Goal: Task Accomplishment & Management: Contribute content

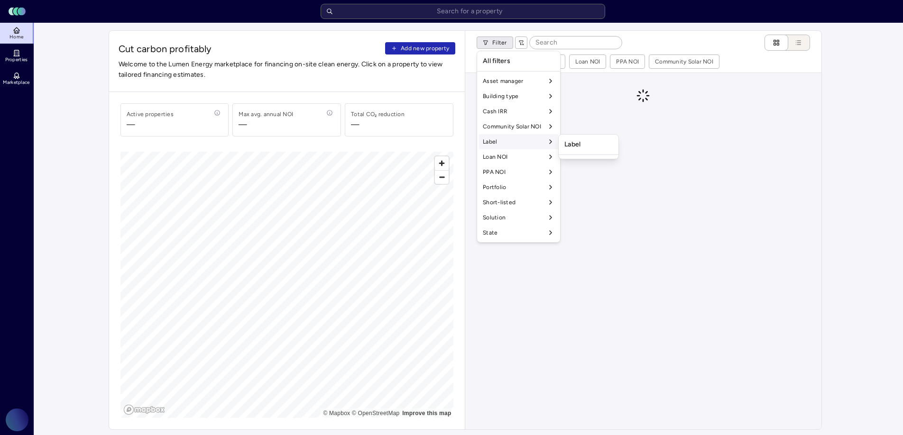
click at [509, 141] on div "Label" at bounding box center [518, 141] width 79 height 15
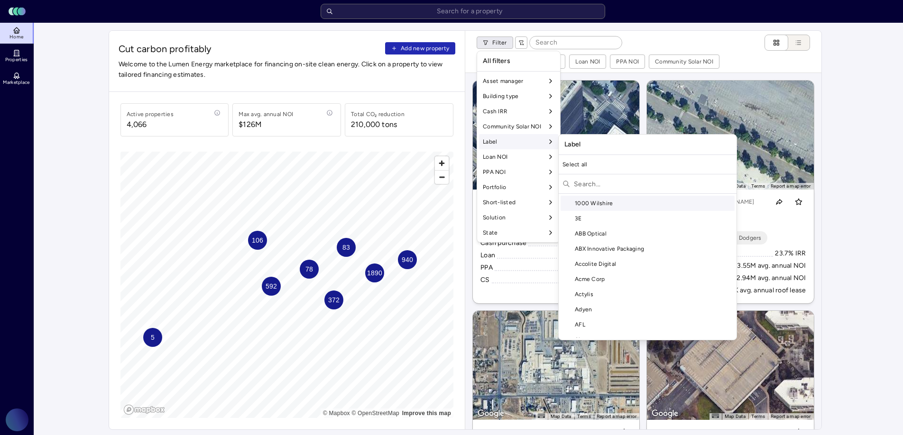
click at [595, 185] on input "text" at bounding box center [653, 183] width 159 height 15
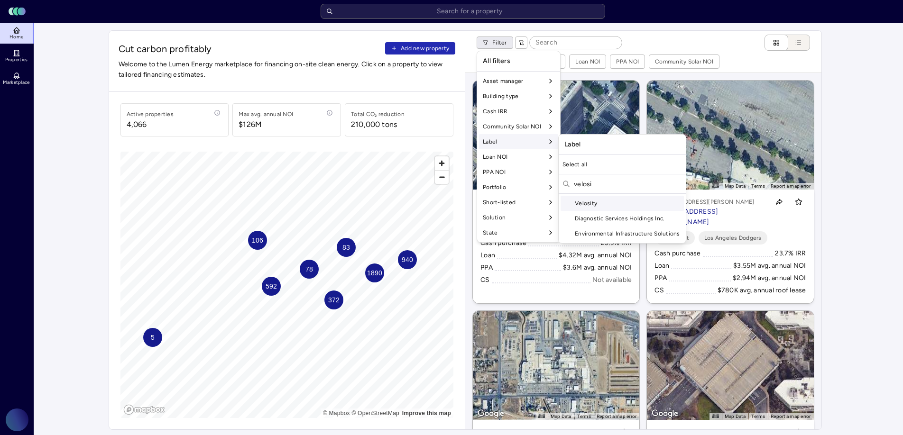
type input "velosi"
click at [618, 204] on div "Velosity" at bounding box center [622, 203] width 123 height 15
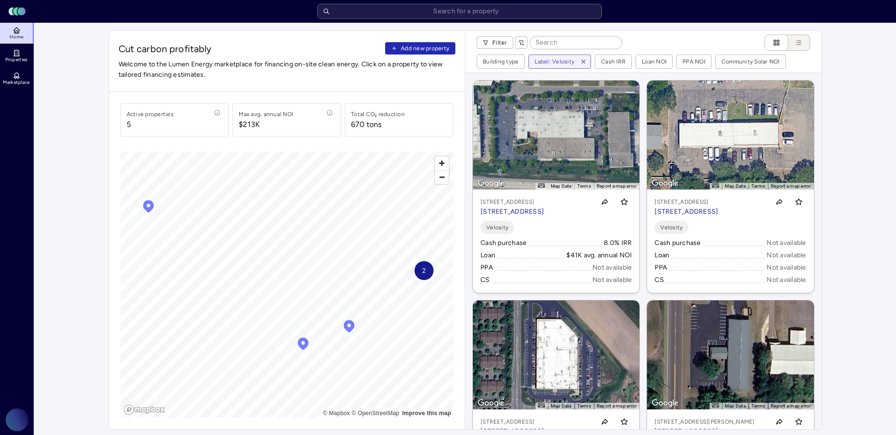
click at [550, 46] on input at bounding box center [576, 43] width 92 height 12
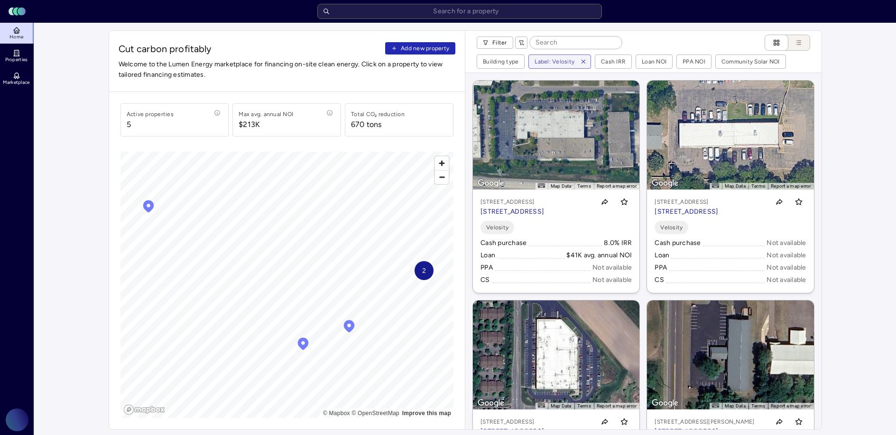
click at [582, 63] on icon "button" at bounding box center [583, 61] width 7 height 7
click at [573, 40] on input at bounding box center [576, 43] width 92 height 12
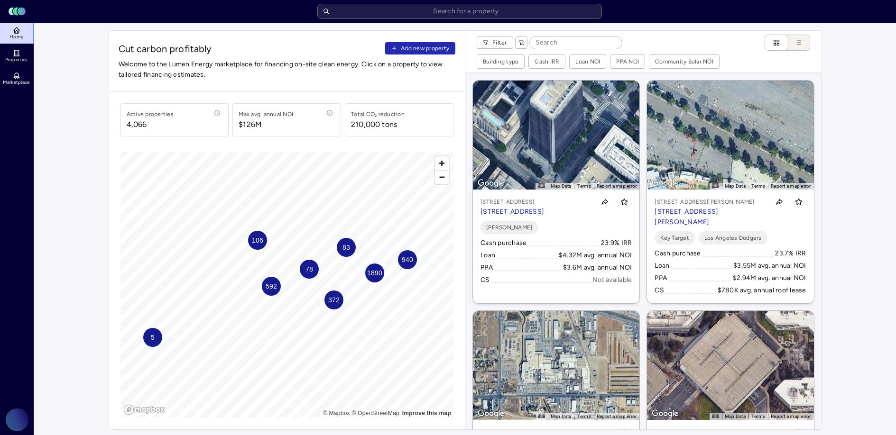
paste input "Reached out"
type input "Reached out"
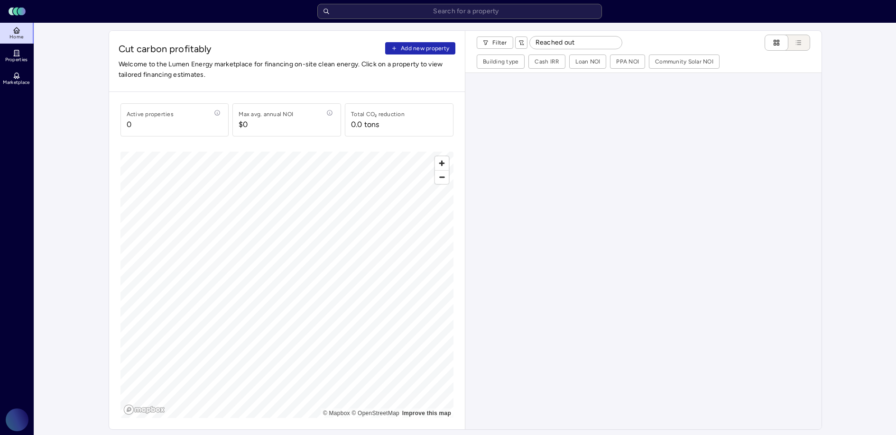
drag, startPoint x: 583, startPoint y: 42, endPoint x: 518, endPoint y: 44, distance: 64.6
click at [518, 44] on div "Filter Reached out" at bounding box center [550, 43] width 146 height 16
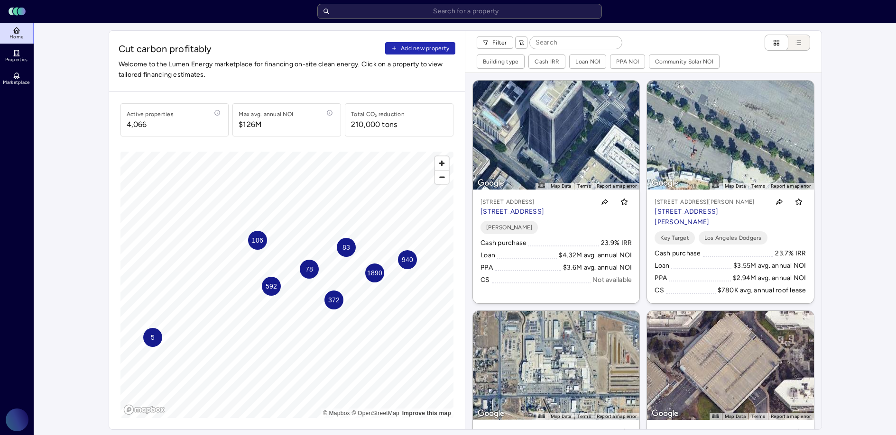
paste input "[STREET_ADDRESS]"
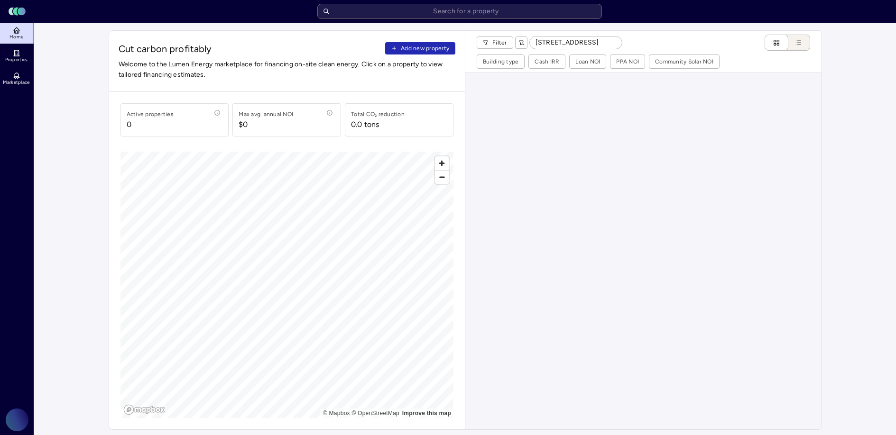
drag, startPoint x: 605, startPoint y: 42, endPoint x: 581, endPoint y: 41, distance: 24.2
click at [581, 41] on input "[STREET_ADDRESS]" at bounding box center [576, 43] width 92 height 12
type input "[STREET_ADDRESS]"
click at [392, 47] on icon "button" at bounding box center [394, 49] width 6 height 6
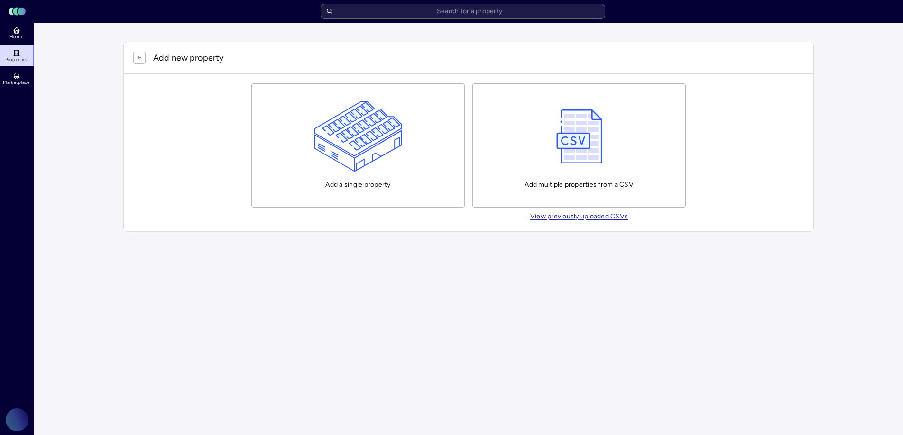
click at [381, 158] on img "button" at bounding box center [358, 136] width 89 height 71
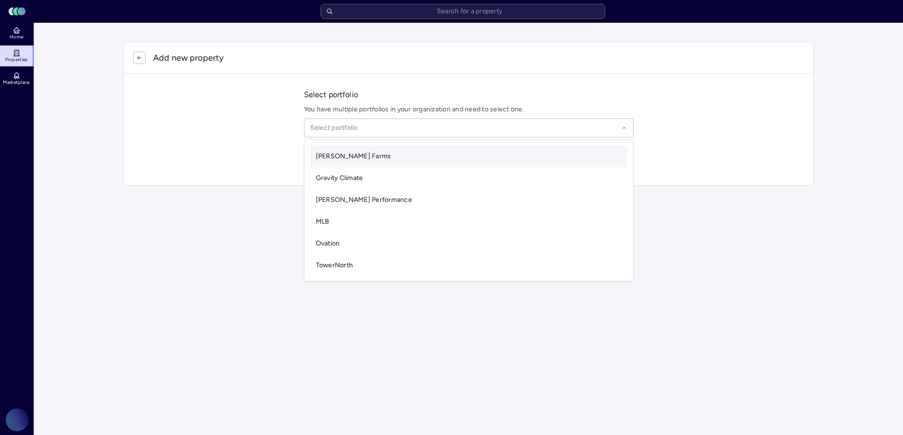
click at [353, 181] on span "Gravity Climate" at bounding box center [339, 178] width 47 height 8
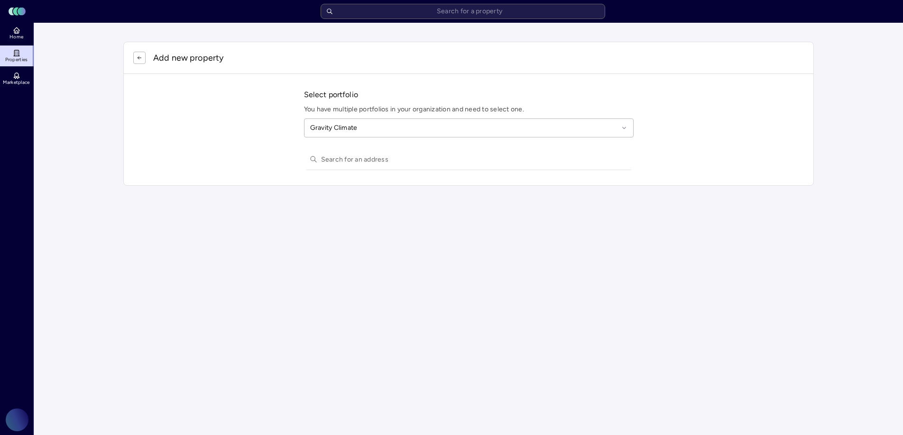
click at [346, 163] on input "text" at bounding box center [474, 159] width 307 height 21
paste input "[STREET_ADDRESS]"
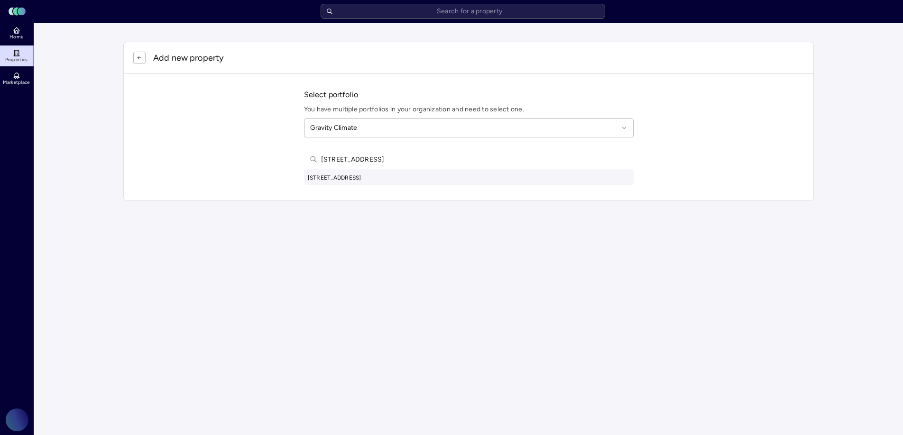
type input "[STREET_ADDRESS]"
click at [409, 178] on div "[STREET_ADDRESS]" at bounding box center [469, 177] width 330 height 15
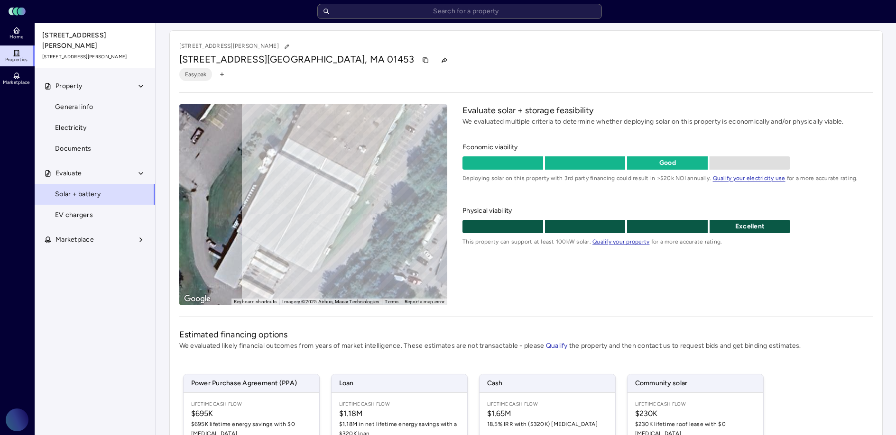
click at [15, 34] on span "Home" at bounding box center [16, 37] width 14 height 6
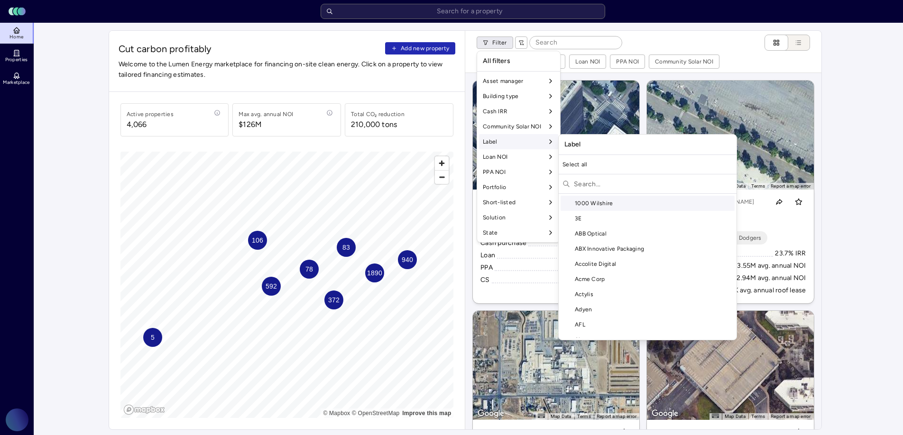
click at [581, 182] on input "text" at bounding box center [653, 183] width 159 height 15
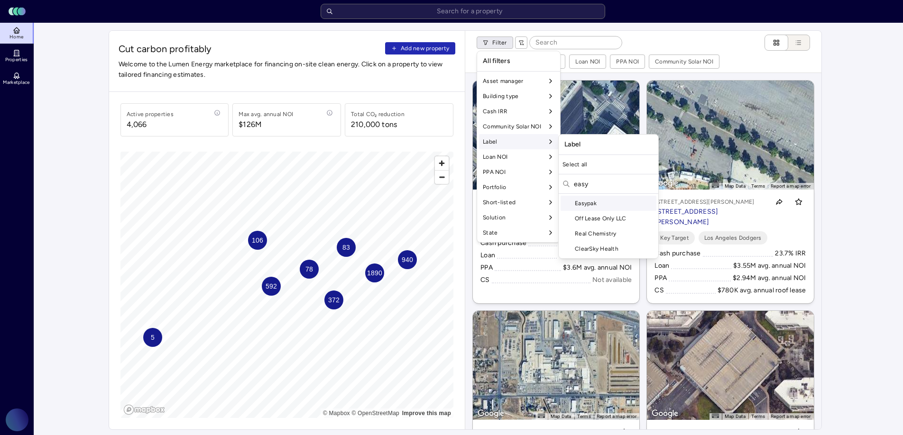
type input "easy"
click at [585, 202] on div "Easypak" at bounding box center [609, 203] width 96 height 15
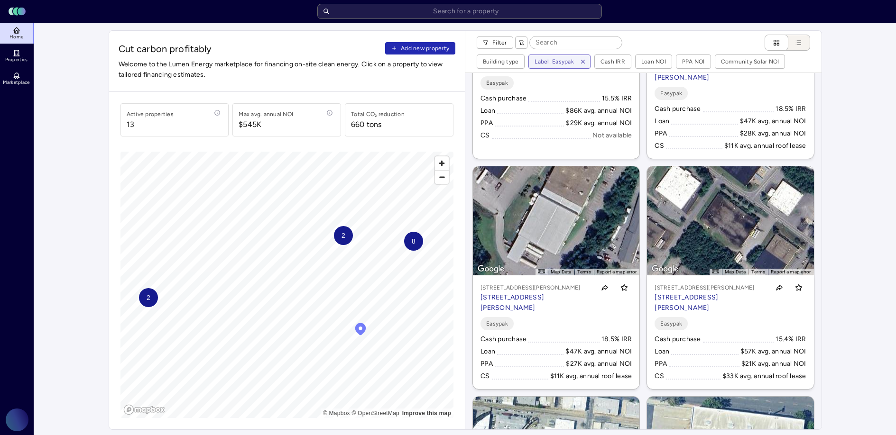
scroll to position [146, 0]
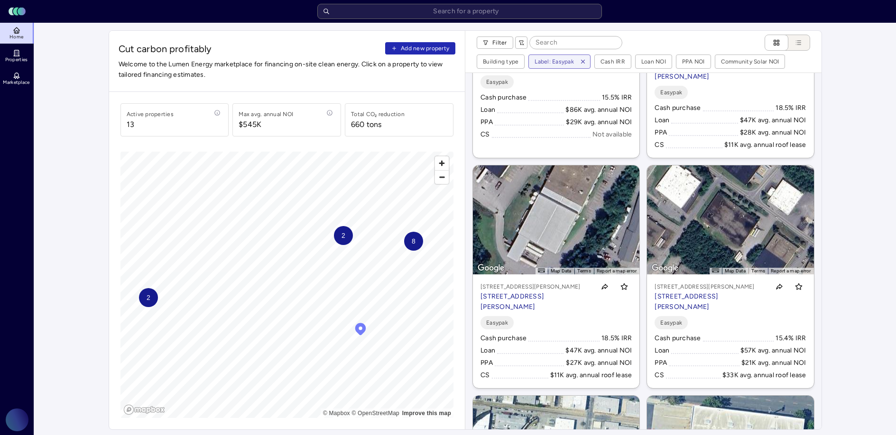
click at [469, 165] on div "← Move left → Move right ↑ Move up ↓ Move down + Zoom in - Zoom out Home Jump l…" at bounding box center [643, 251] width 356 height 357
click at [467, 171] on div "← Move left → Move right ↑ Move up ↓ Move down + Zoom in - Zoom out Home Jump l…" at bounding box center [643, 251] width 356 height 357
click at [465, 181] on hr at bounding box center [465, 230] width 0 height 399
click at [465, 194] on div "← Move left → Move right ↑ Move up ↓ Move down + Zoom in - Zoom out Home Jump l…" at bounding box center [643, 251] width 356 height 357
click at [465, 203] on div "← Move left → Move right ↑ Move up ↓ Move down + Zoom in - Zoom out Home Jump l…" at bounding box center [643, 251] width 356 height 357
